Goal: Task Accomplishment & Management: Manage account settings

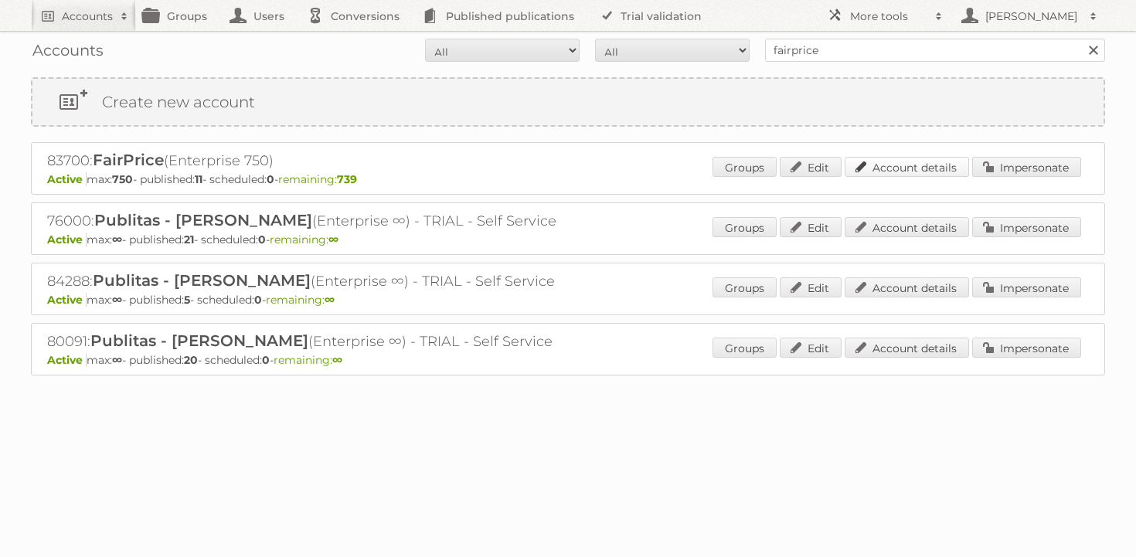
click at [885, 165] on link "Account details" at bounding box center [907, 167] width 124 height 20
click at [838, 53] on input "fairprice" at bounding box center [935, 50] width 340 height 23
click at [1082, 39] on input "Search" at bounding box center [1093, 50] width 23 height 23
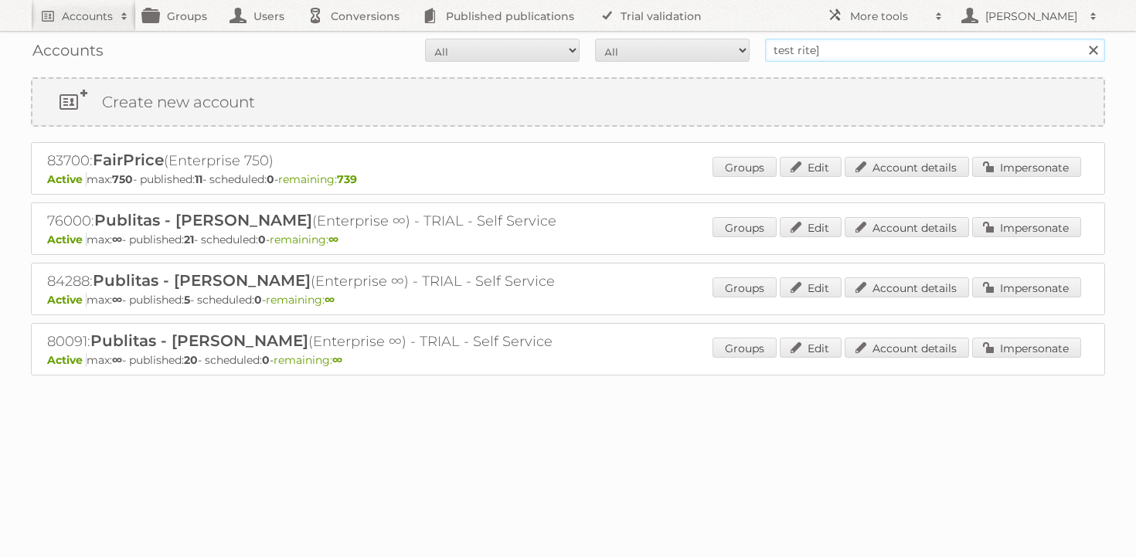
type input "test rite]]"
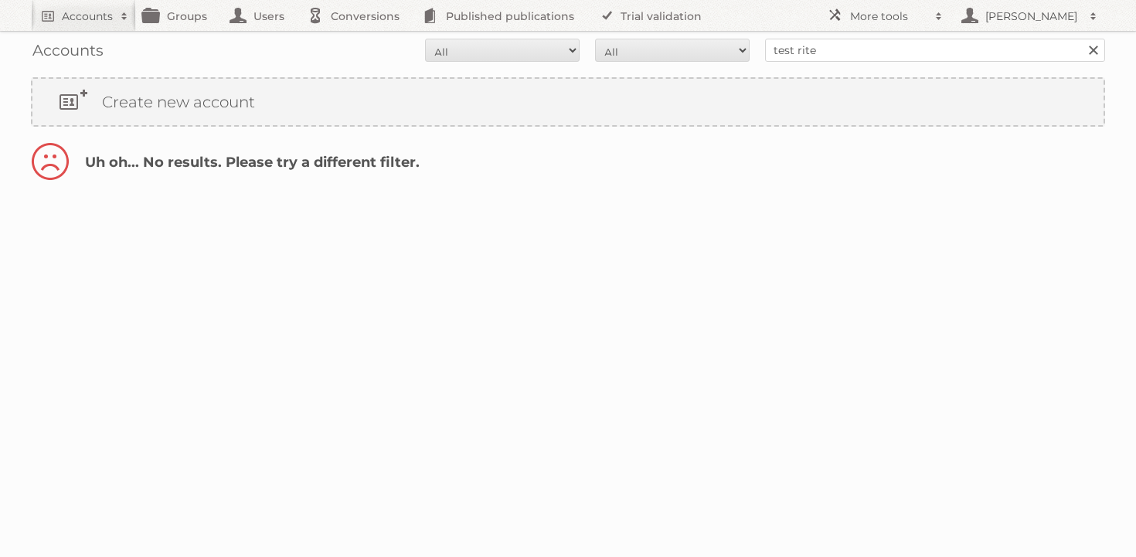
type input "test rite"
click at [1082, 39] on input "Search" at bounding box center [1093, 50] width 23 height 23
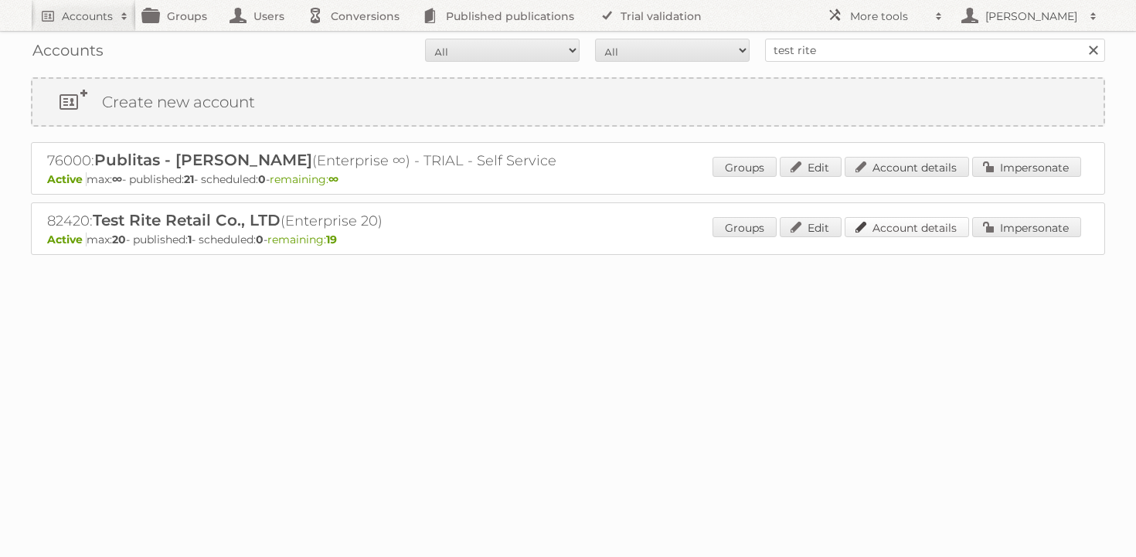
click at [891, 224] on link "Account details" at bounding box center [907, 227] width 124 height 20
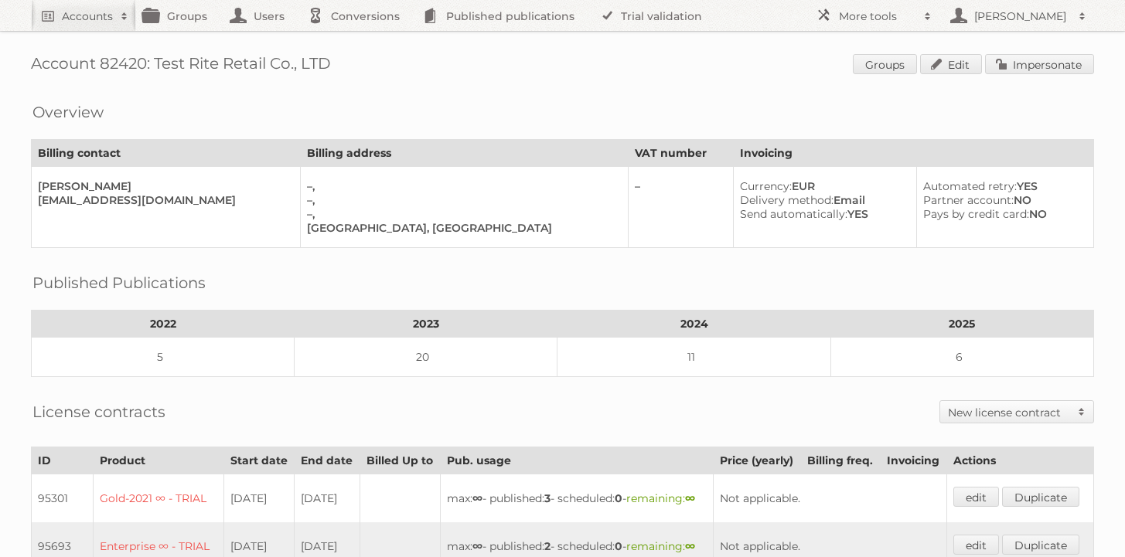
click at [59, 179] on div "[PERSON_NAME]" at bounding box center [163, 186] width 250 height 14
copy td "[PERSON_NAME]"
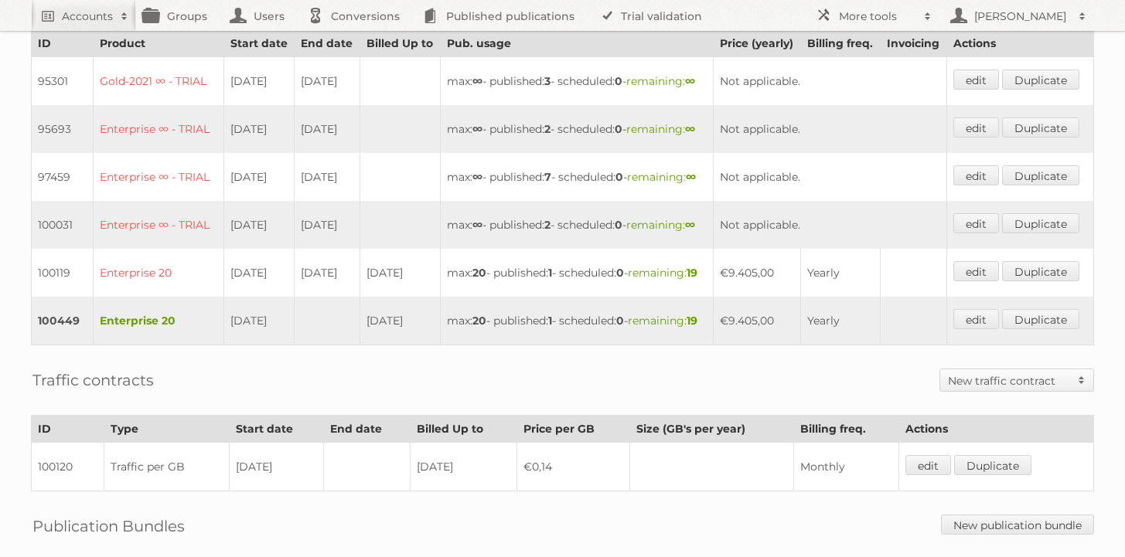
scroll to position [549, 0]
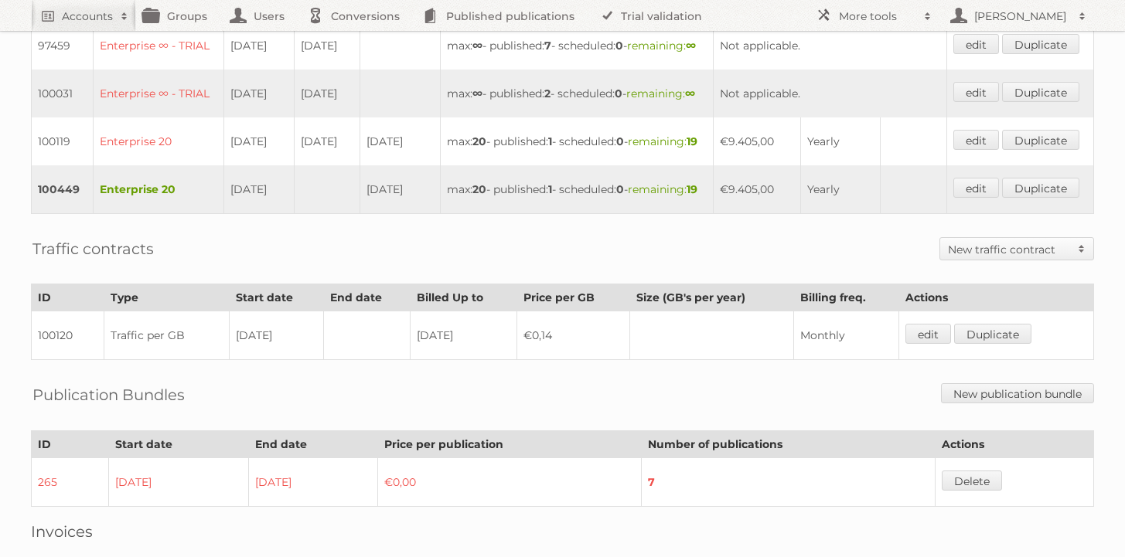
click at [552, 148] on strong "1" at bounding box center [550, 142] width 4 height 14
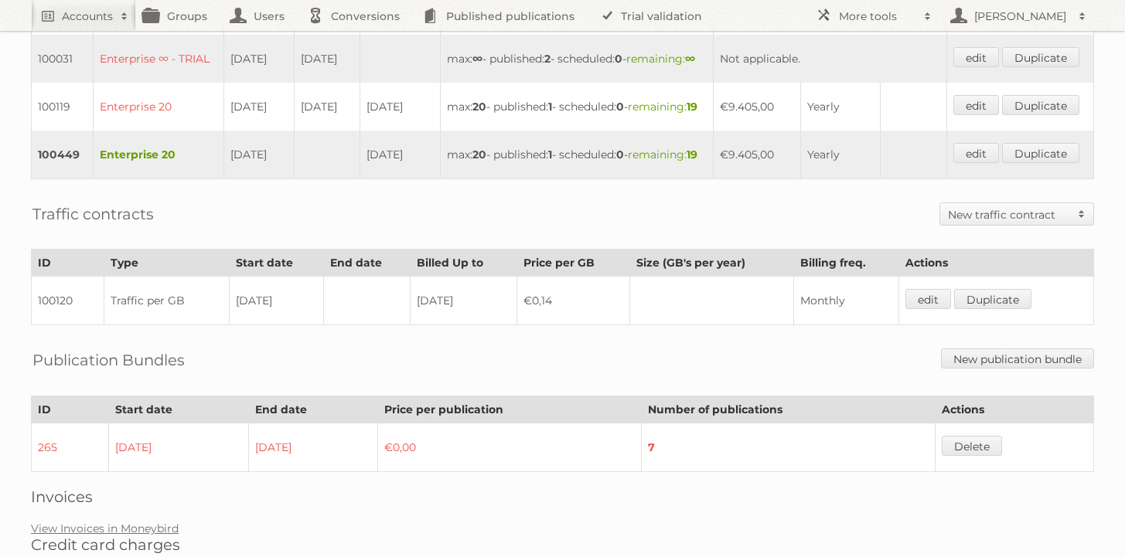
scroll to position [793, 0]
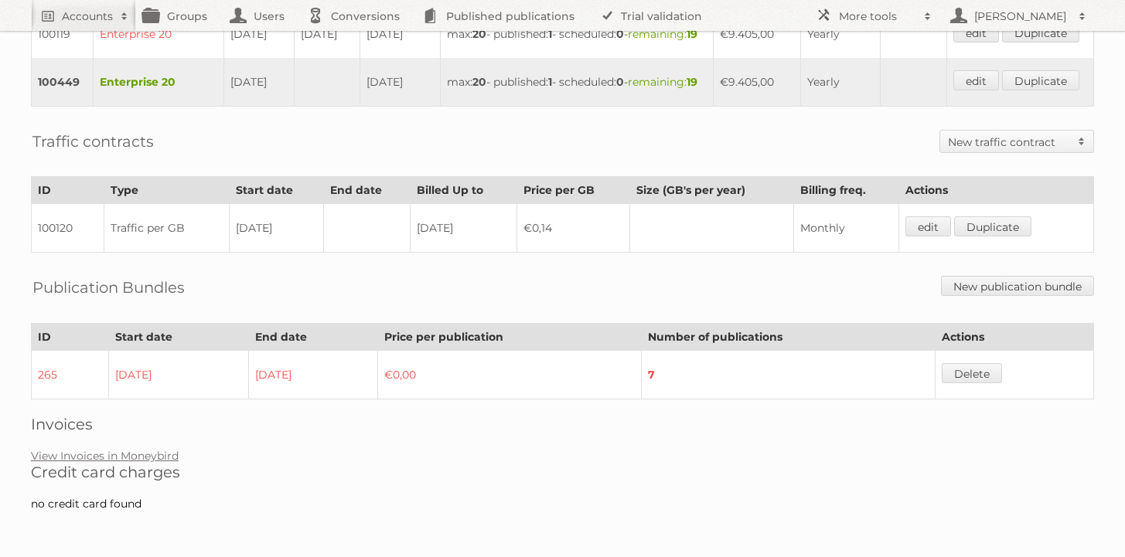
click at [124, 455] on link "View Invoices in Moneybird" at bounding box center [105, 456] width 148 height 14
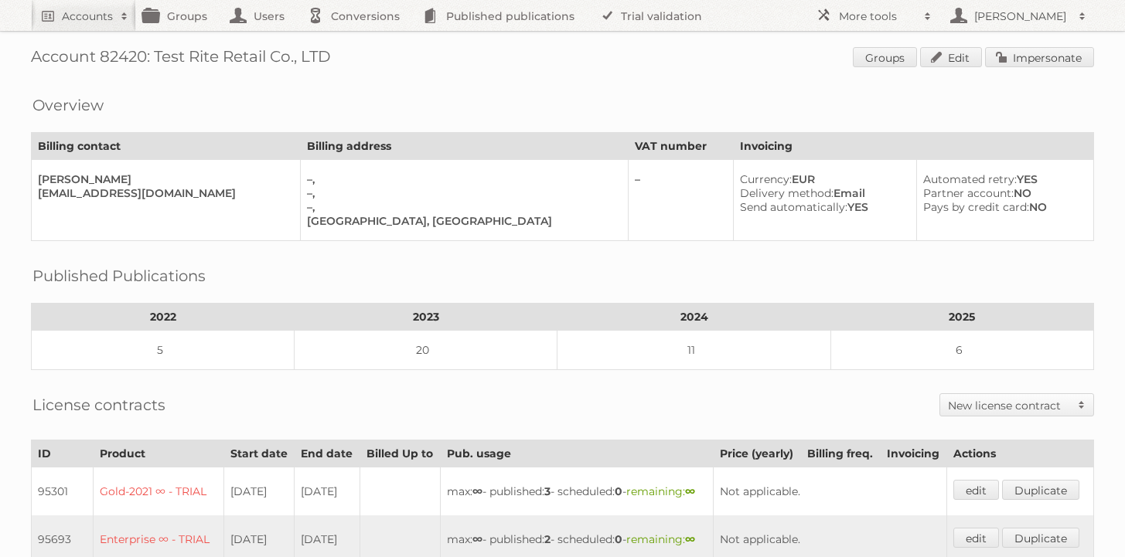
scroll to position [0, 0]
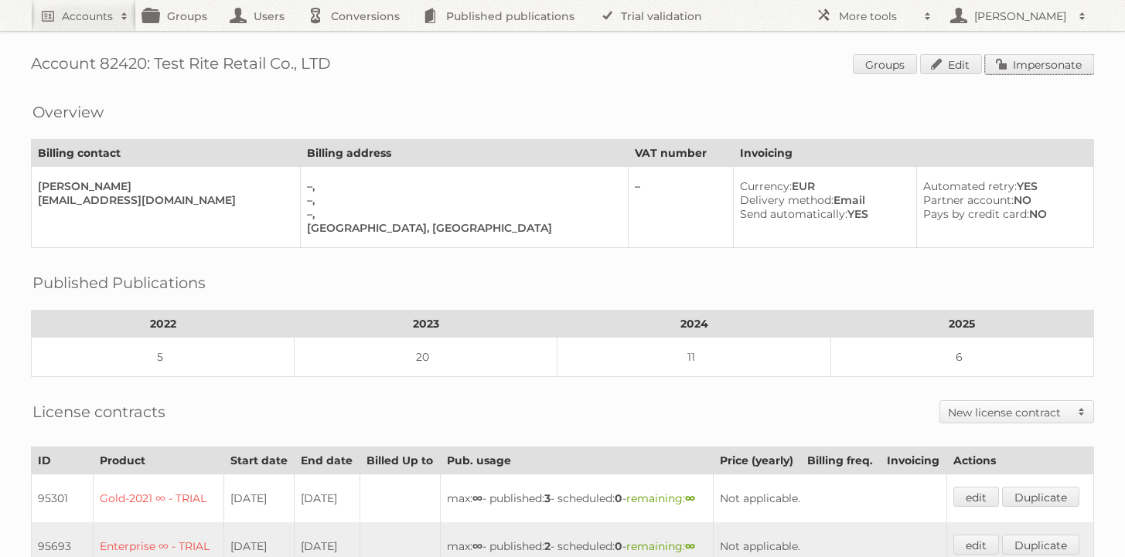
click at [1048, 60] on link "Impersonate" at bounding box center [1039, 64] width 109 height 20
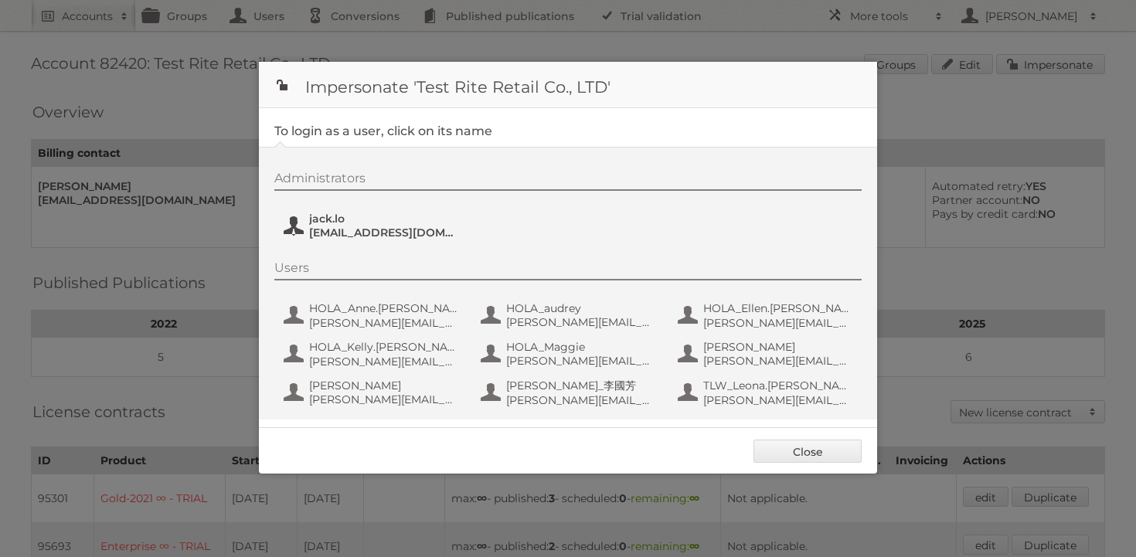
click at [362, 228] on span "[EMAIL_ADDRESS][DOMAIN_NAME]" at bounding box center [384, 233] width 150 height 14
